Goal: Check status: Check status

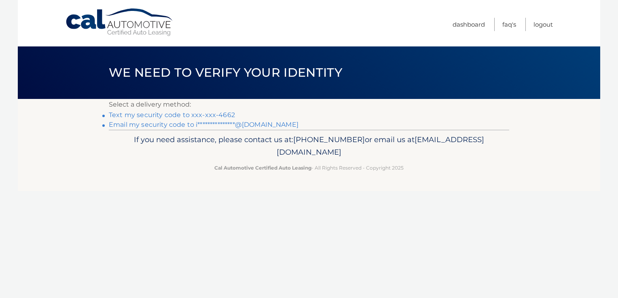
click at [177, 116] on link "Text my security code to xxx-xxx-4662" at bounding box center [172, 115] width 126 height 8
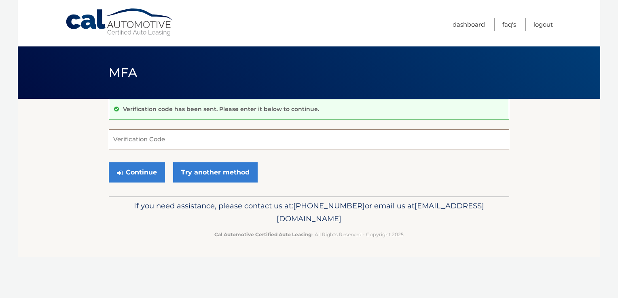
click at [162, 138] on input "Verification Code" at bounding box center [309, 139] width 400 height 20
type input "091192"
click at [147, 171] on button "Continue" at bounding box center [137, 173] width 56 height 20
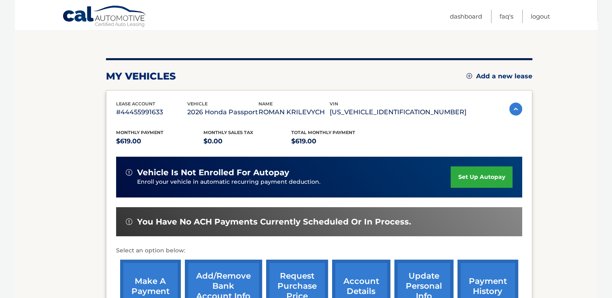
scroll to position [94, 0]
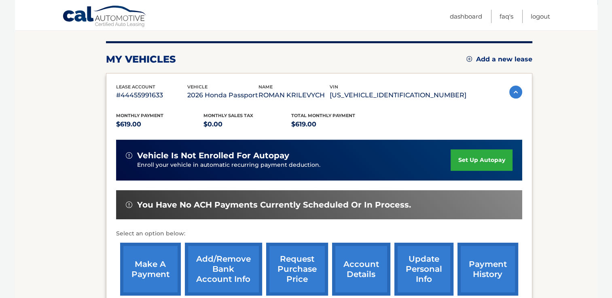
click at [512, 93] on img at bounding box center [515, 92] width 13 height 13
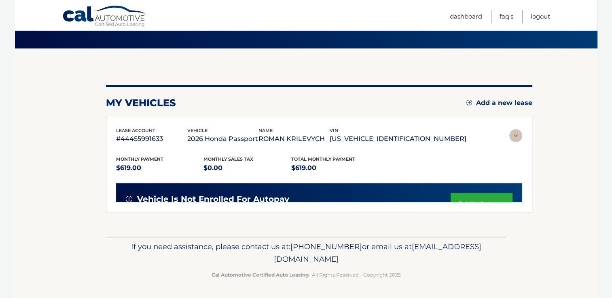
scroll to position [0, 0]
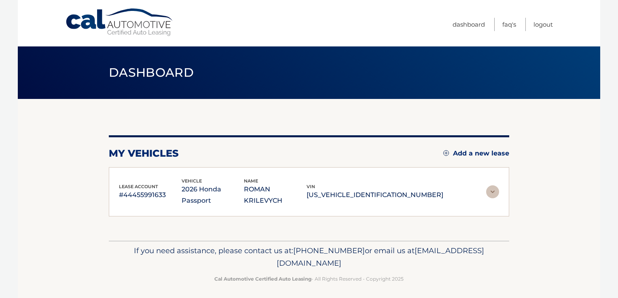
click at [490, 186] on img at bounding box center [492, 192] width 13 height 13
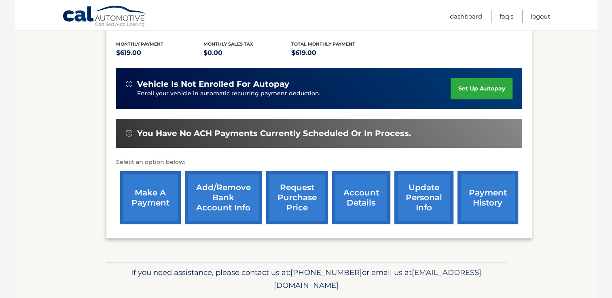
scroll to position [188, 0]
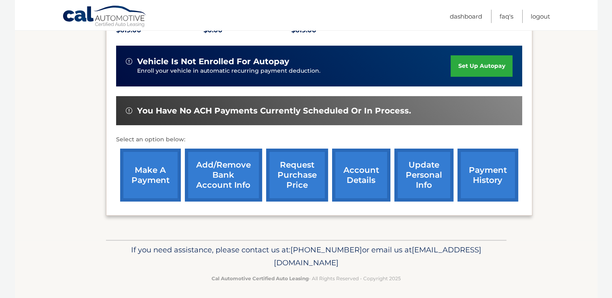
click at [485, 178] on link "payment history" at bounding box center [487, 175] width 61 height 53
